Goal: Task Accomplishment & Management: Use online tool/utility

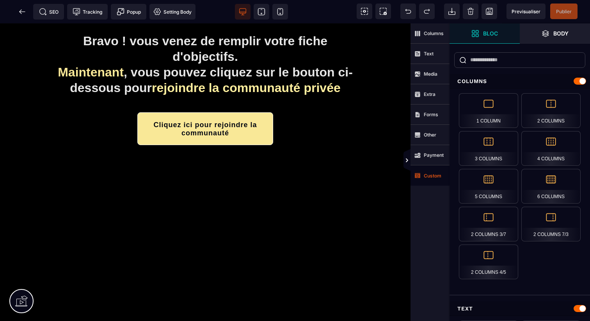
click at [427, 173] on strong "Custom" at bounding box center [432, 176] width 18 height 6
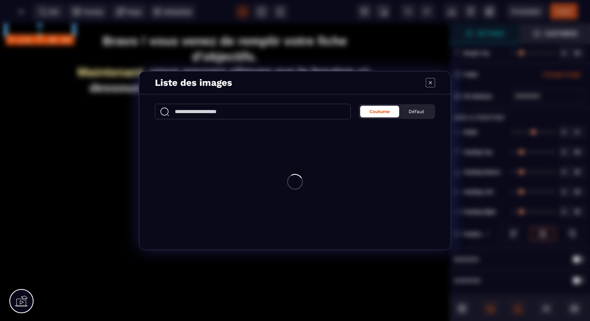
type input "*"
type input "***"
type input "*"
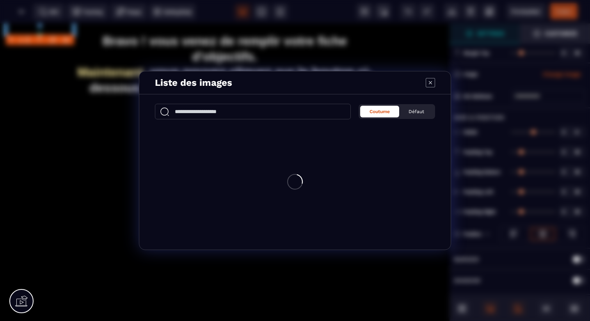
type input "*"
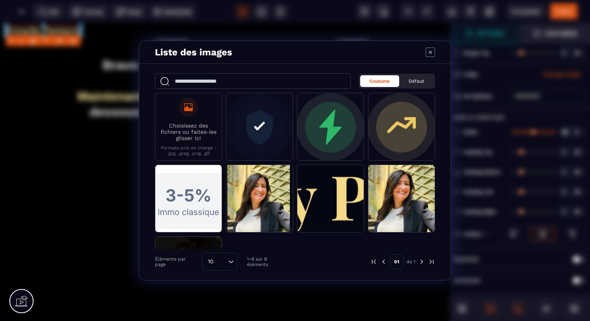
click at [432, 55] on icon "Modal window" at bounding box center [429, 52] width 9 height 9
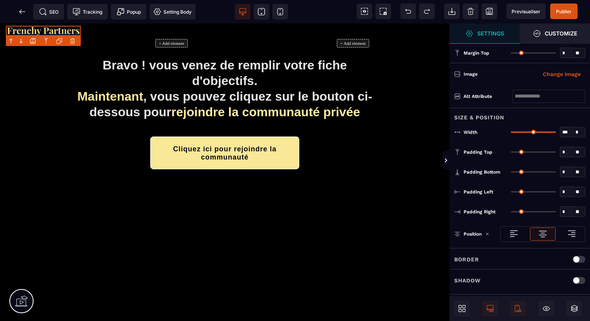
scroll to position [24, 0]
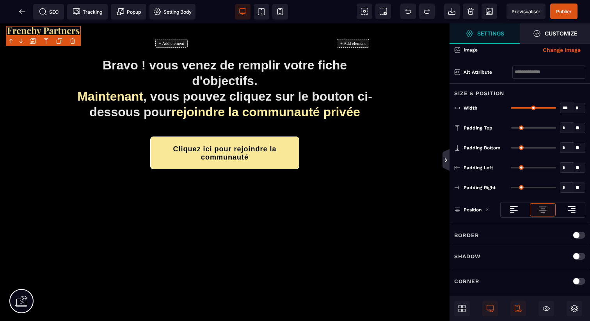
click at [446, 159] on icon at bounding box center [446, 160] width 6 height 6
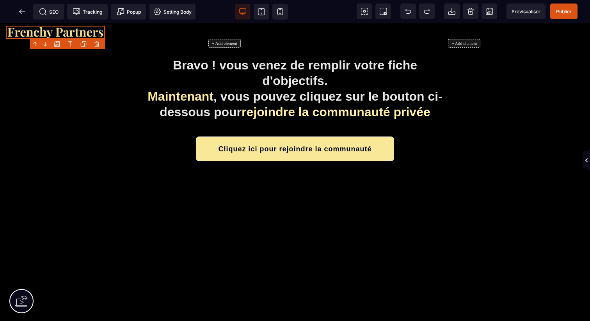
click at [406, 219] on div "+ Add element + Add element Bravo ! vous venez de remplir votre fiche d'objecti…" at bounding box center [295, 172] width 590 height 298
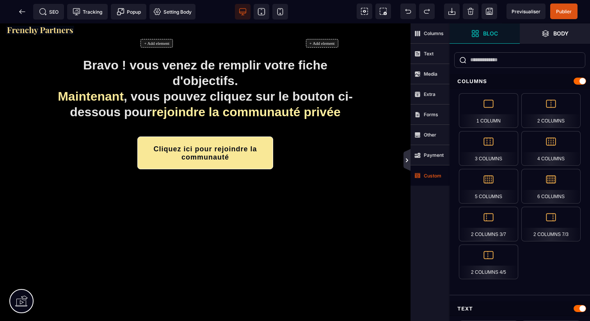
click at [407, 165] on icon at bounding box center [406, 160] width 7 height 22
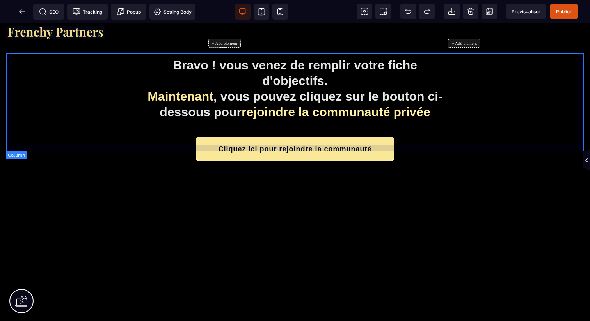
click at [532, 92] on div "Bravo ! vous venez de remplir votre fiche d'objectifs. Maintenant , vous pouvez…" at bounding box center [295, 109] width 578 height 113
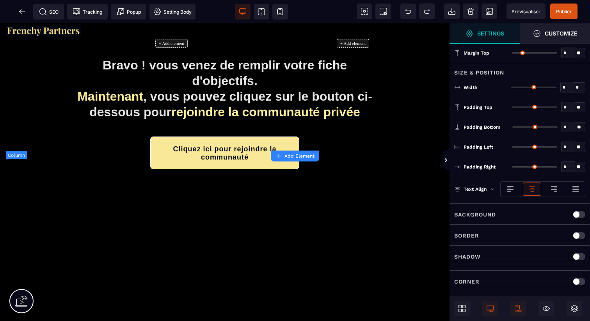
type input "*"
type input "***"
type input "*"
type input "**"
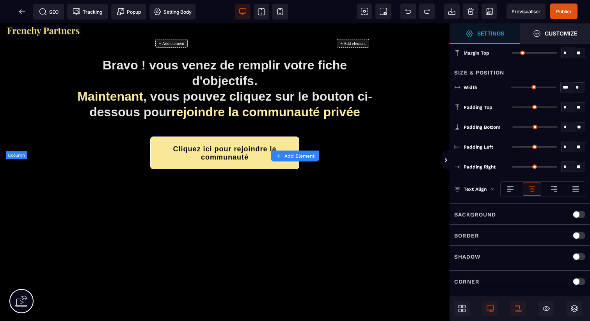
type input "**"
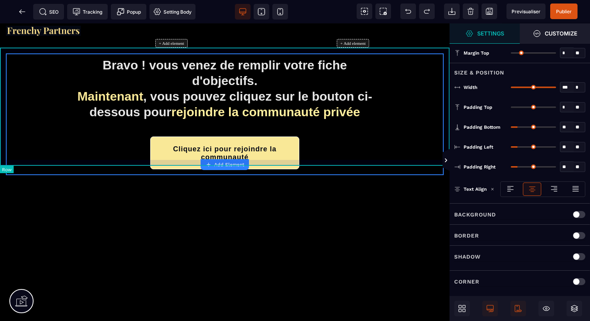
click at [448, 60] on div "Bravo ! vous venez de remplir votre fiche d'objectifs. Maintenant , vous pouvez…" at bounding box center [224, 114] width 449 height 133
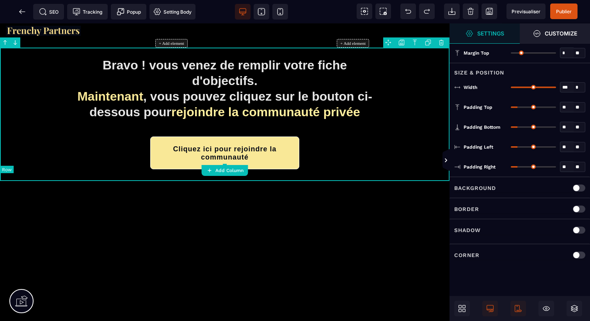
click at [423, 165] on div "Bravo ! vous venez de remplir votre fiche d'objectifs. Maintenant , vous pouvez…" at bounding box center [224, 114] width 449 height 133
click at [446, 159] on icon at bounding box center [446, 160] width 2 height 4
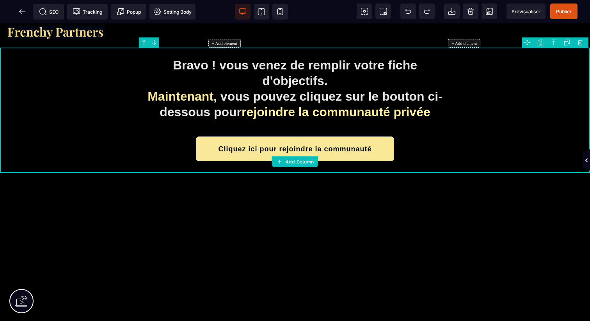
click at [443, 192] on div "+ Add element + Add element Bravo ! vous venez de remplir votre fiche d'objecti…" at bounding box center [295, 172] width 590 height 298
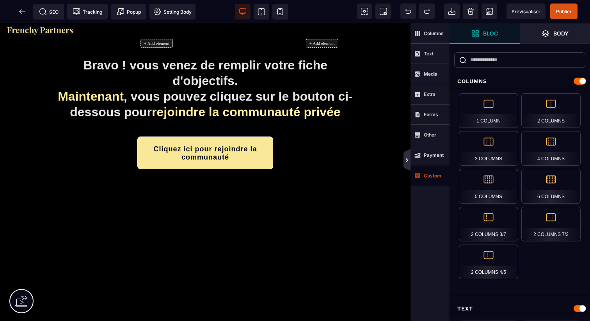
click at [409, 161] on icon at bounding box center [407, 160] width 6 height 6
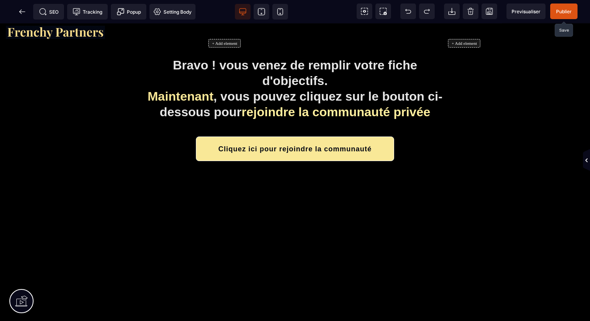
click at [560, 12] on span "Publier" at bounding box center [564, 12] width 16 height 6
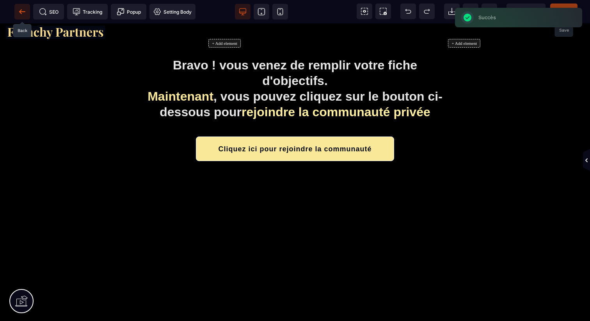
click at [24, 12] on icon at bounding box center [22, 12] width 8 height 8
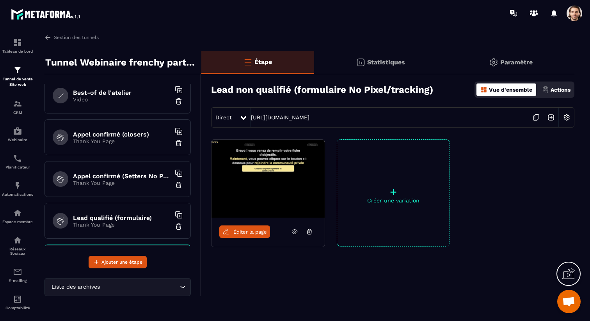
scroll to position [161, 0]
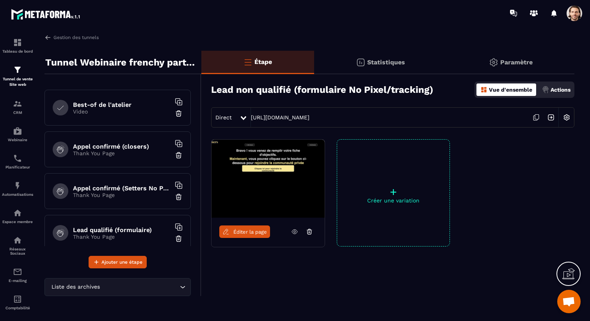
click at [133, 154] on p "Thank You Page" at bounding box center [121, 153] width 97 height 6
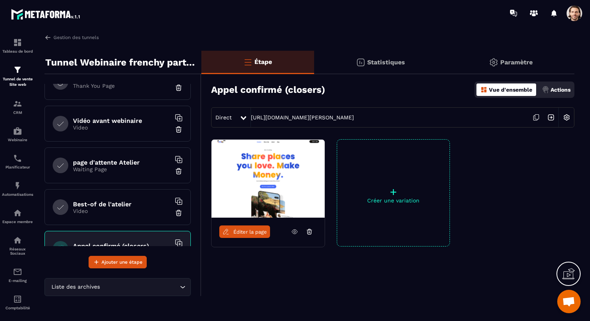
scroll to position [58, 0]
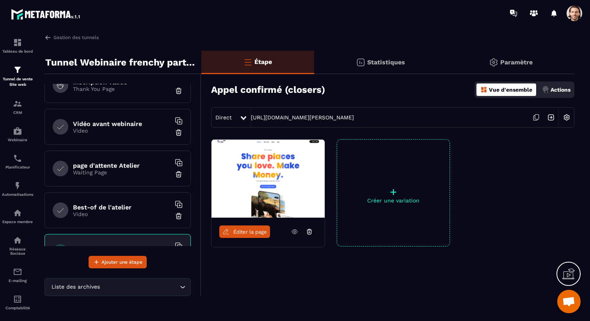
click at [115, 205] on h6 "Best-of de l'atelier" at bounding box center [121, 207] width 97 height 7
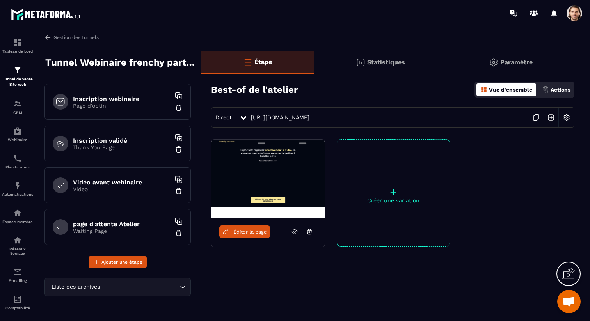
click at [123, 140] on h6 "Inscription validé" at bounding box center [121, 140] width 97 height 7
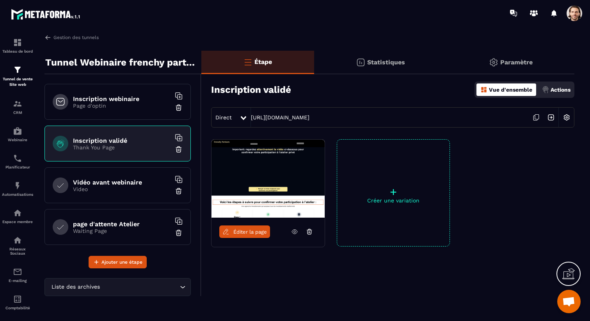
click at [258, 235] on link "Éditer la page" at bounding box center [244, 231] width 51 height 12
